Goal: Information Seeking & Learning: Compare options

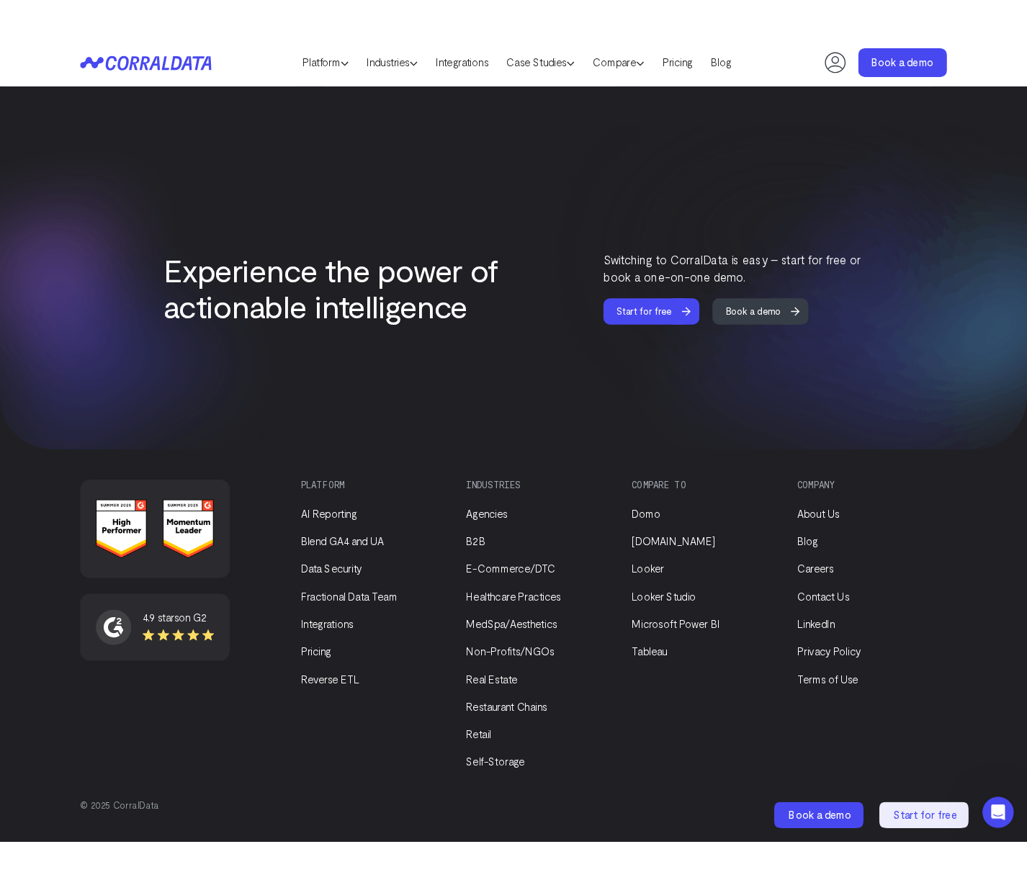
scroll to position [5902, 0]
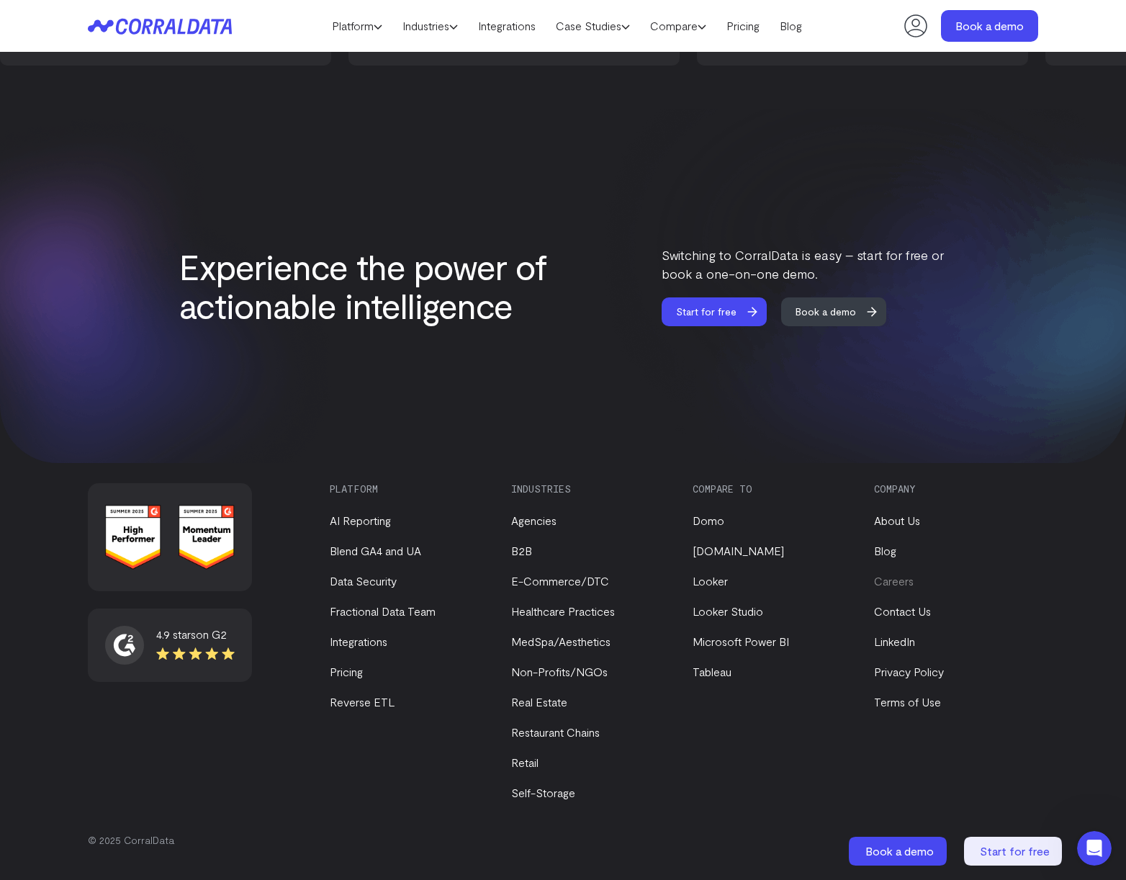
click at [898, 584] on link "Careers" at bounding box center [894, 581] width 40 height 14
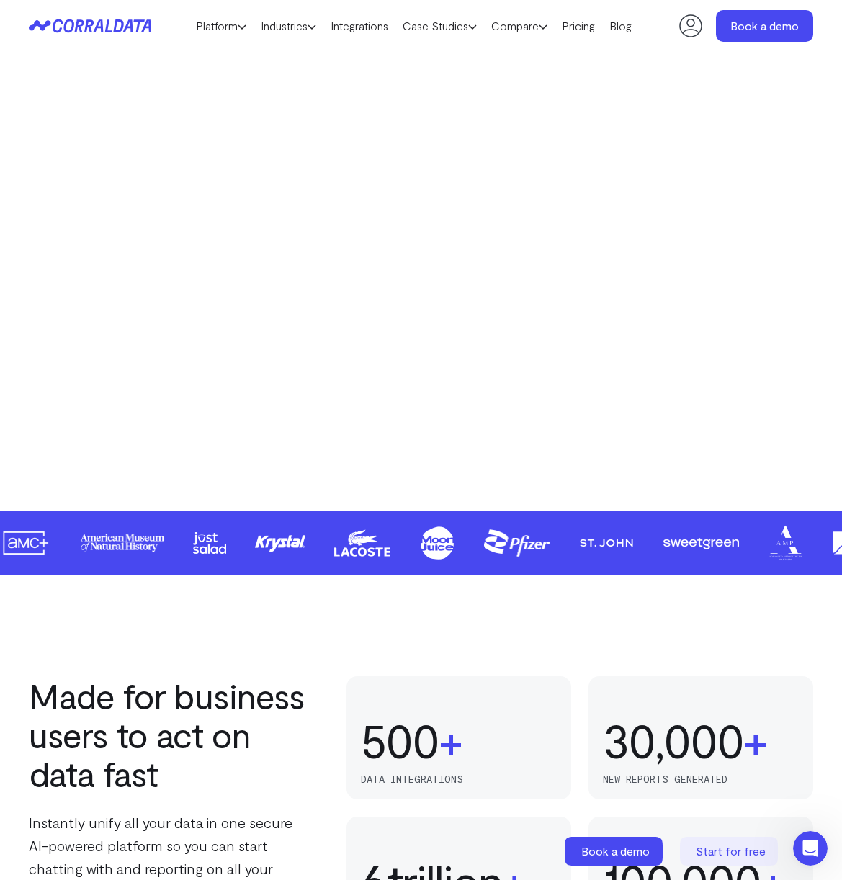
scroll to position [0, 0]
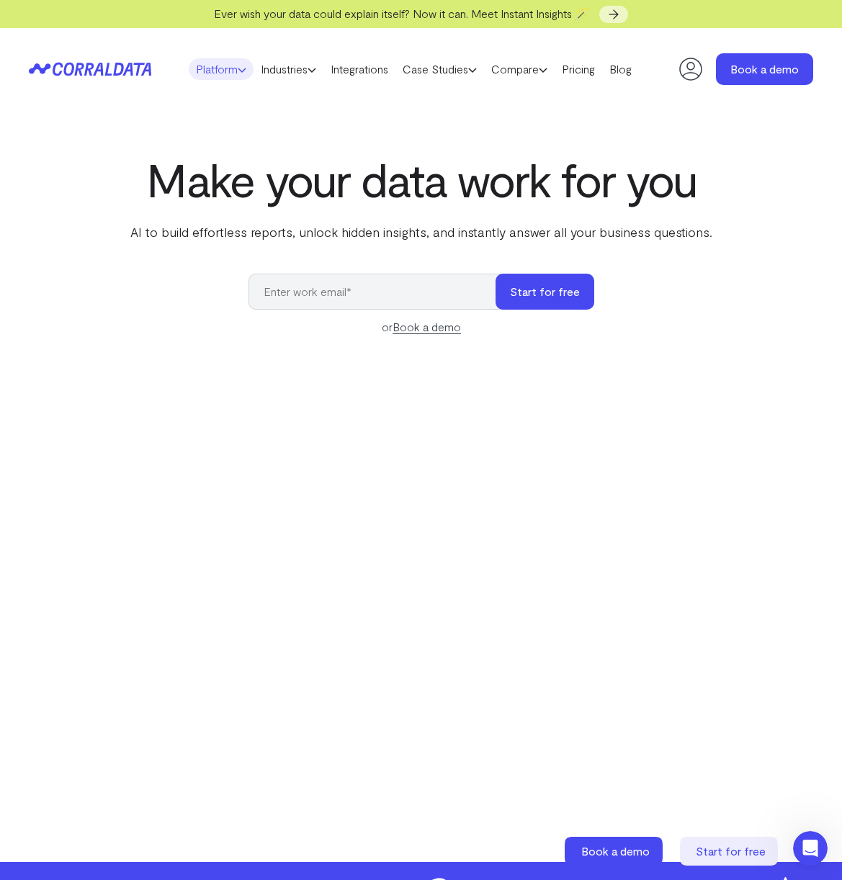
click at [225, 68] on link "Platform" at bounding box center [221, 69] width 65 height 22
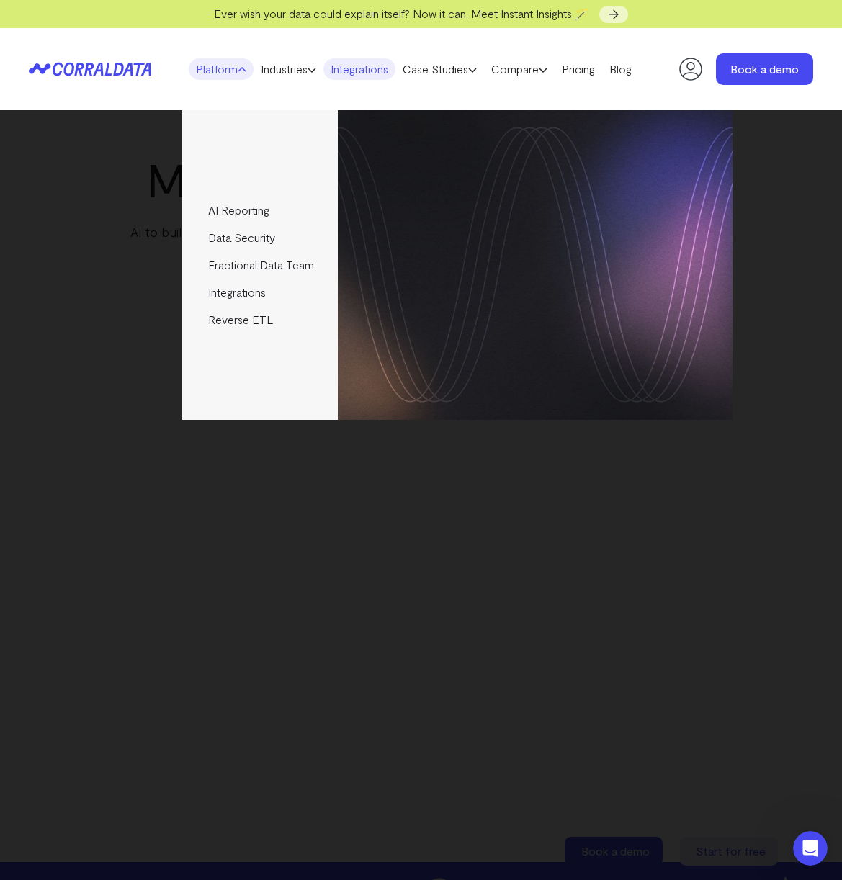
click at [355, 68] on link "Integrations" at bounding box center [359, 69] width 72 height 22
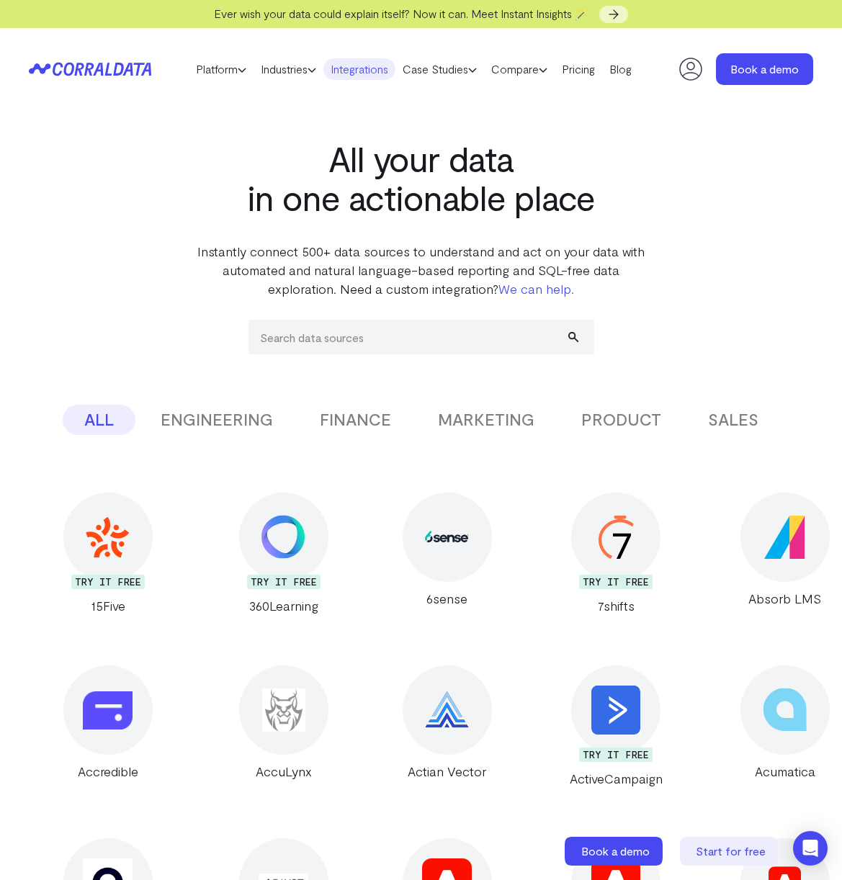
click at [480, 420] on button "MARKETING" at bounding box center [486, 420] width 140 height 30
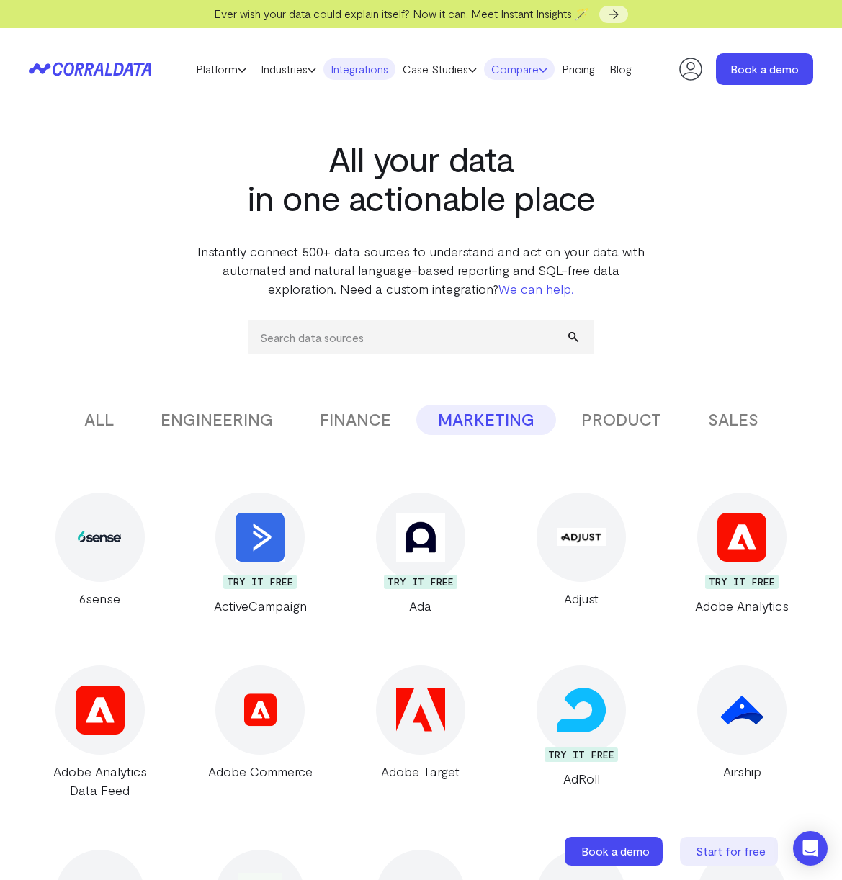
click at [521, 75] on link "Compare" at bounding box center [519, 69] width 71 height 22
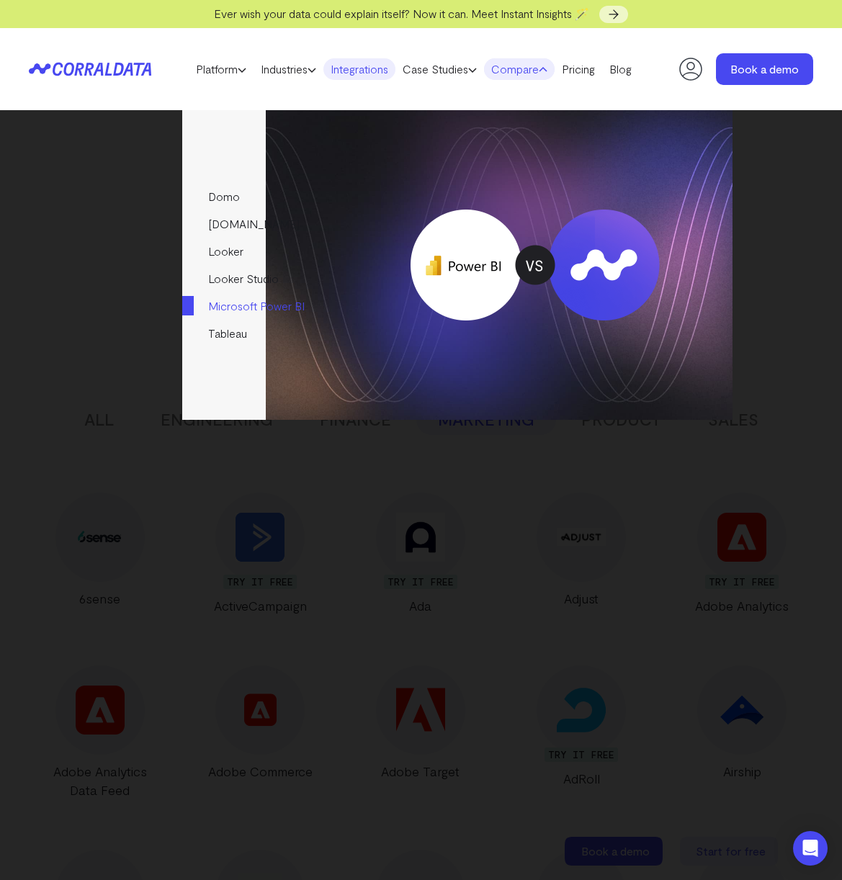
click at [228, 306] on link "Microsoft Power BI" at bounding box center [259, 305] width 155 height 27
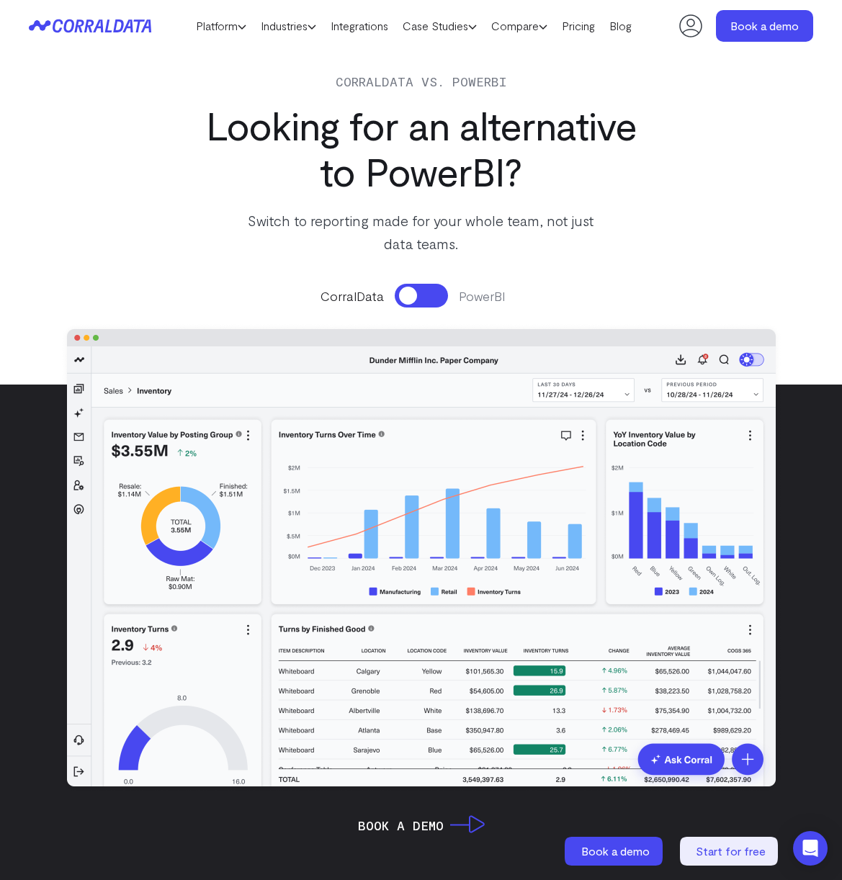
scroll to position [53, 0]
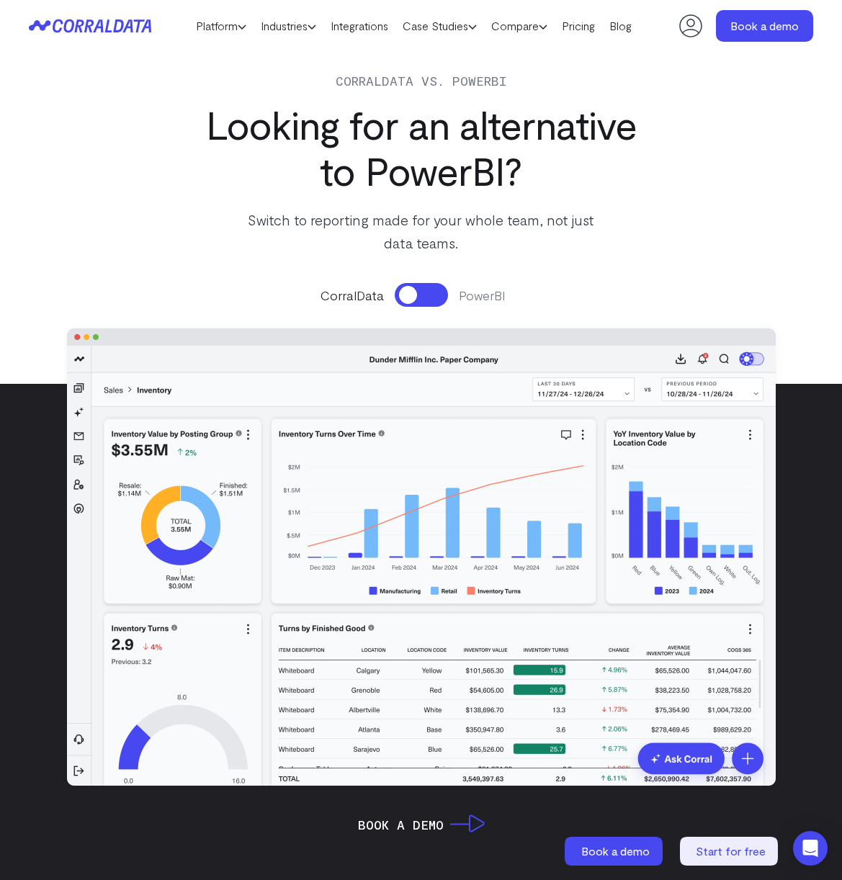
click at [408, 297] on button at bounding box center [421, 295] width 53 height 24
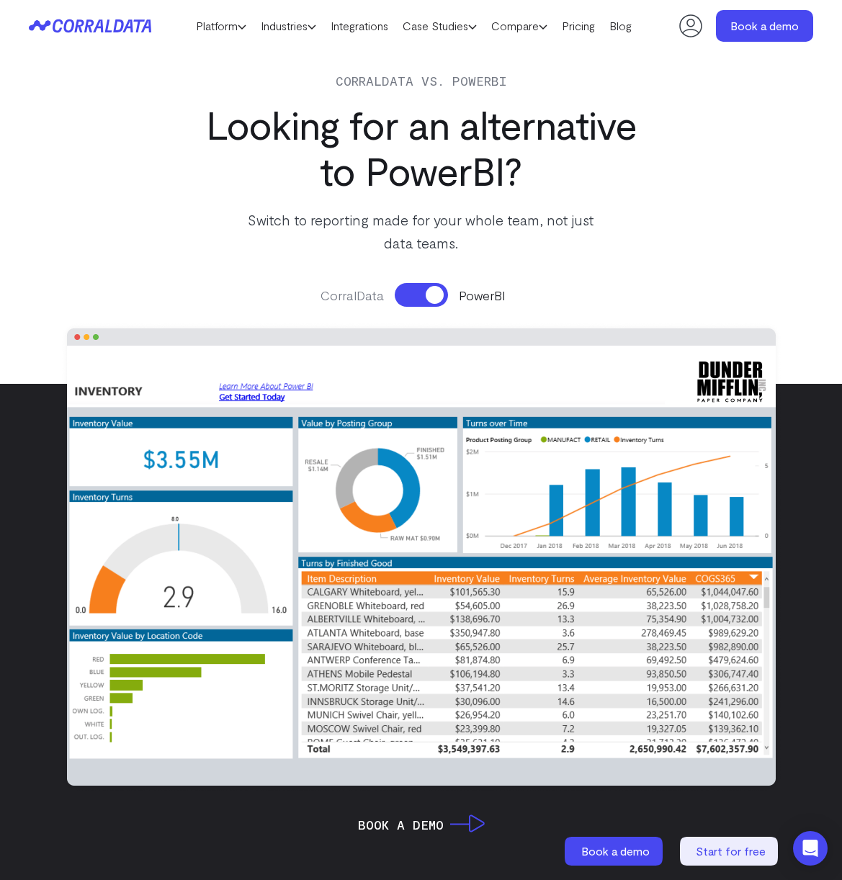
click at [407, 297] on button at bounding box center [421, 295] width 53 height 24
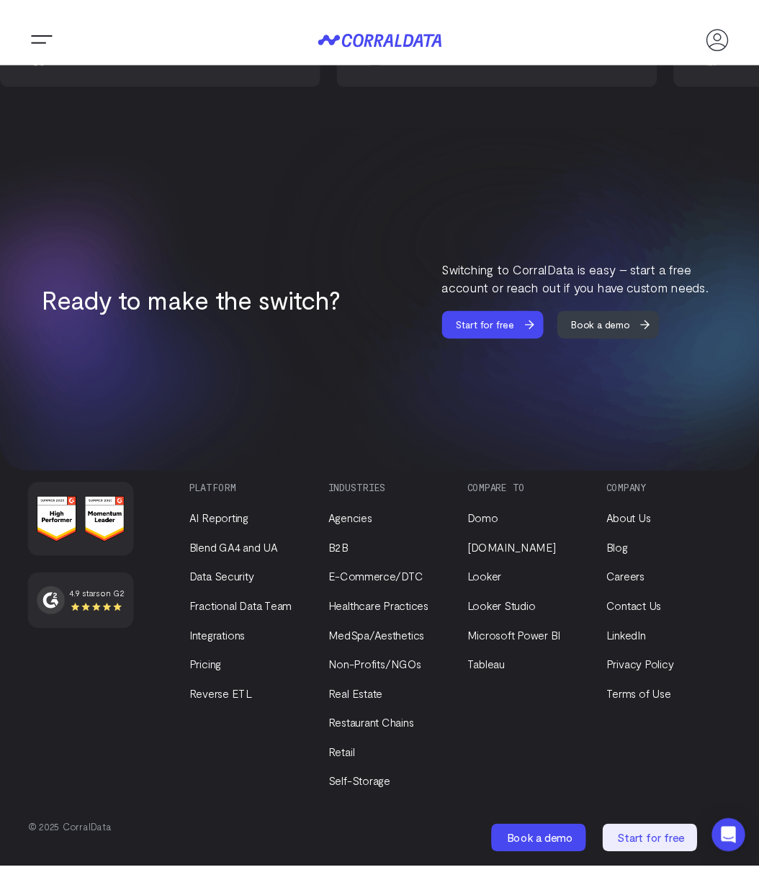
scroll to position [7917, 0]
